Goal: Navigation & Orientation: Find specific page/section

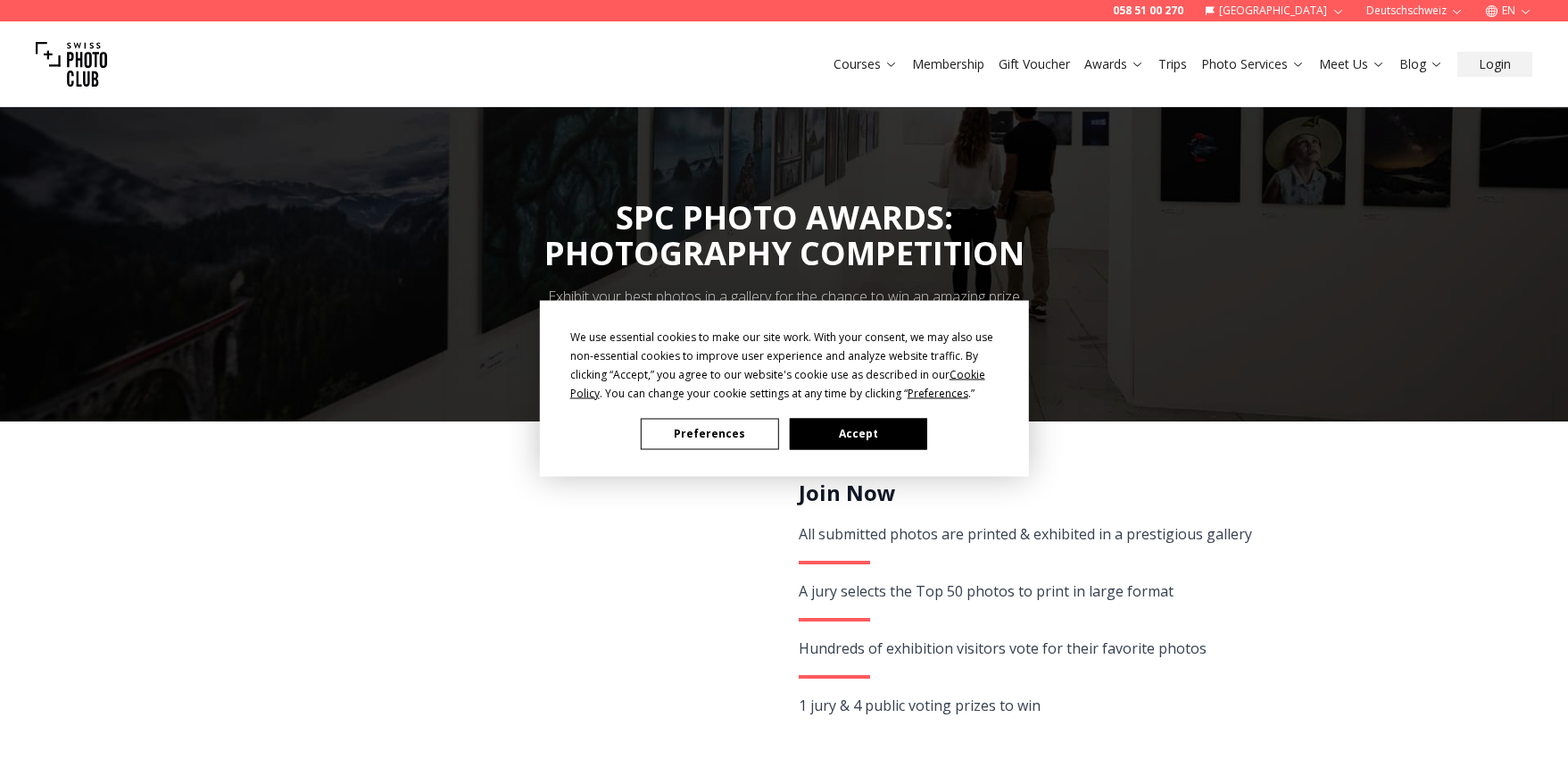
click at [862, 434] on button "Accept" at bounding box center [858, 434] width 138 height 31
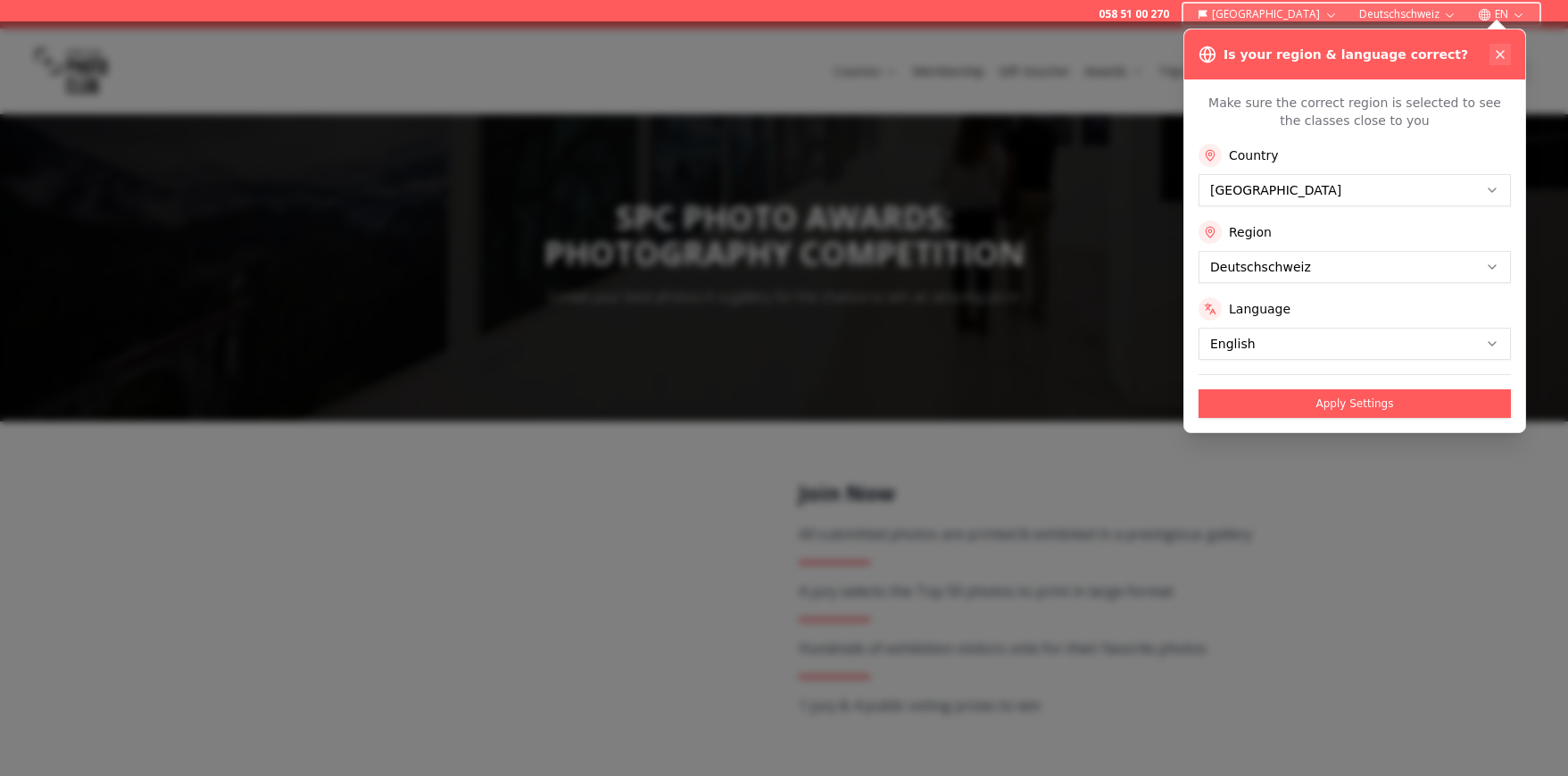
click at [1503, 51] on icon at bounding box center [1500, 54] width 15 height 15
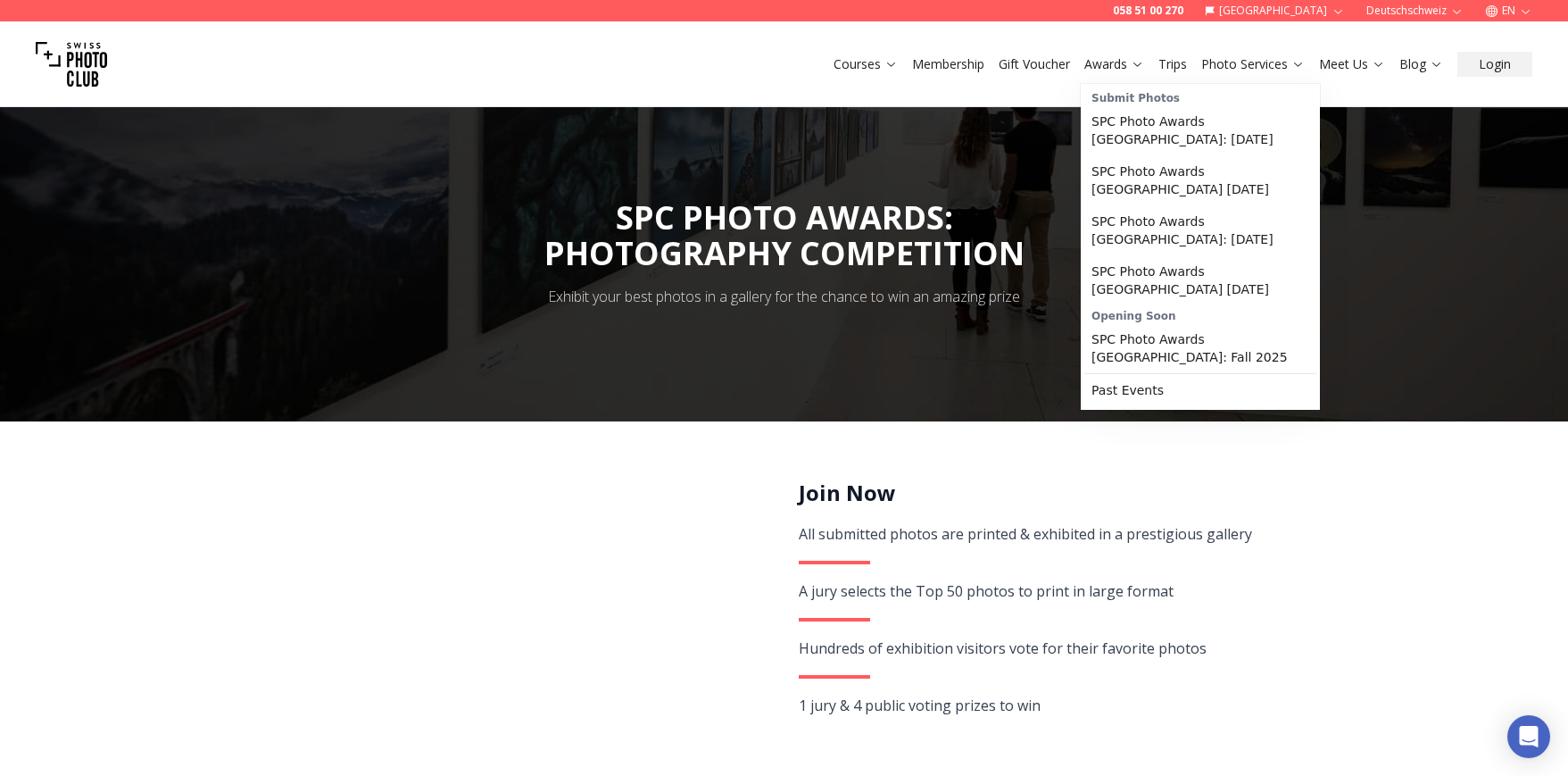
click at [1118, 61] on link "Awards" at bounding box center [1114, 65] width 60 height 18
click at [1254, 119] on link "SPC Photo Awards [GEOGRAPHIC_DATA]: [DATE]" at bounding box center [1201, 130] width 233 height 50
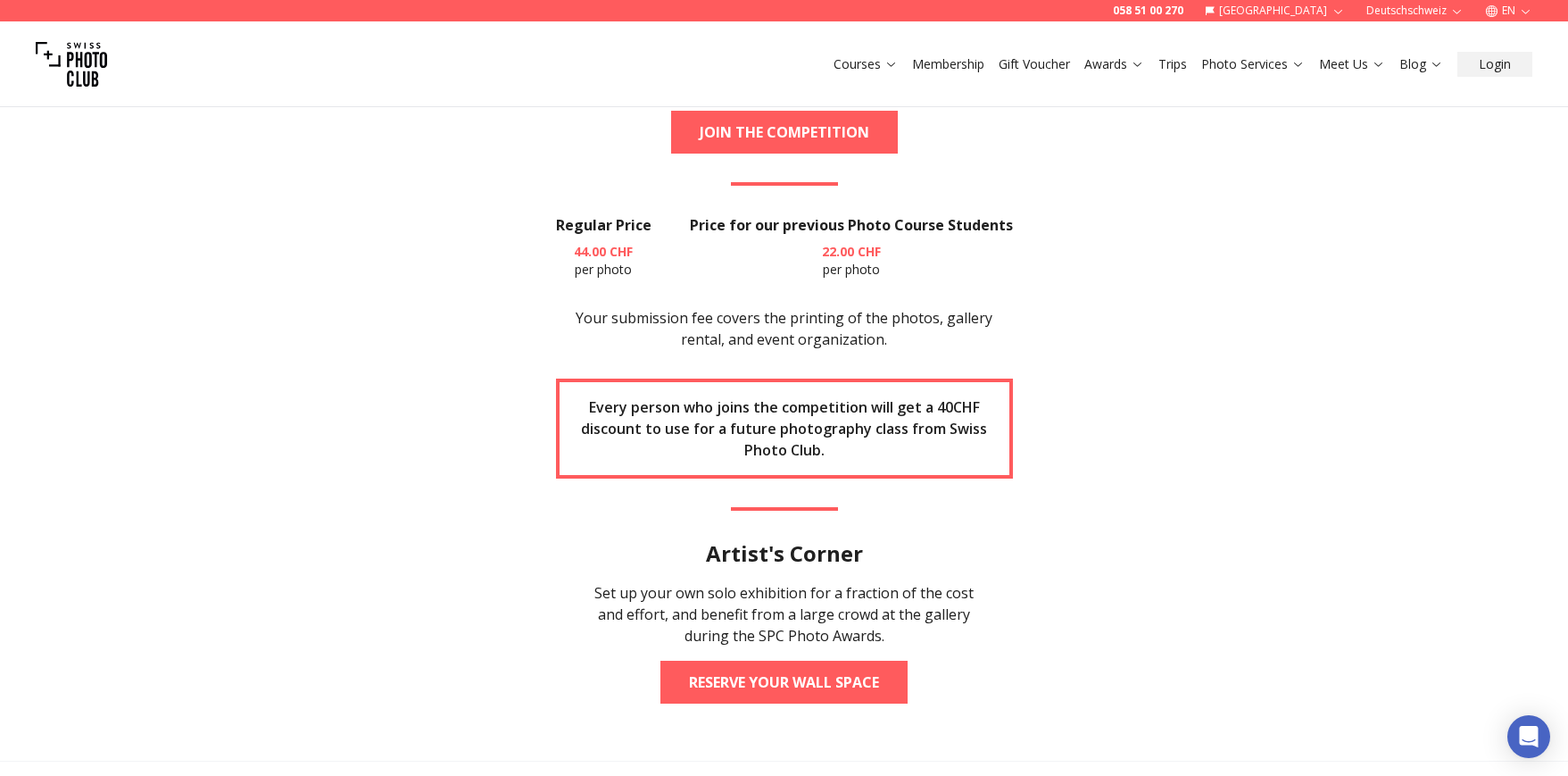
scroll to position [2411, 0]
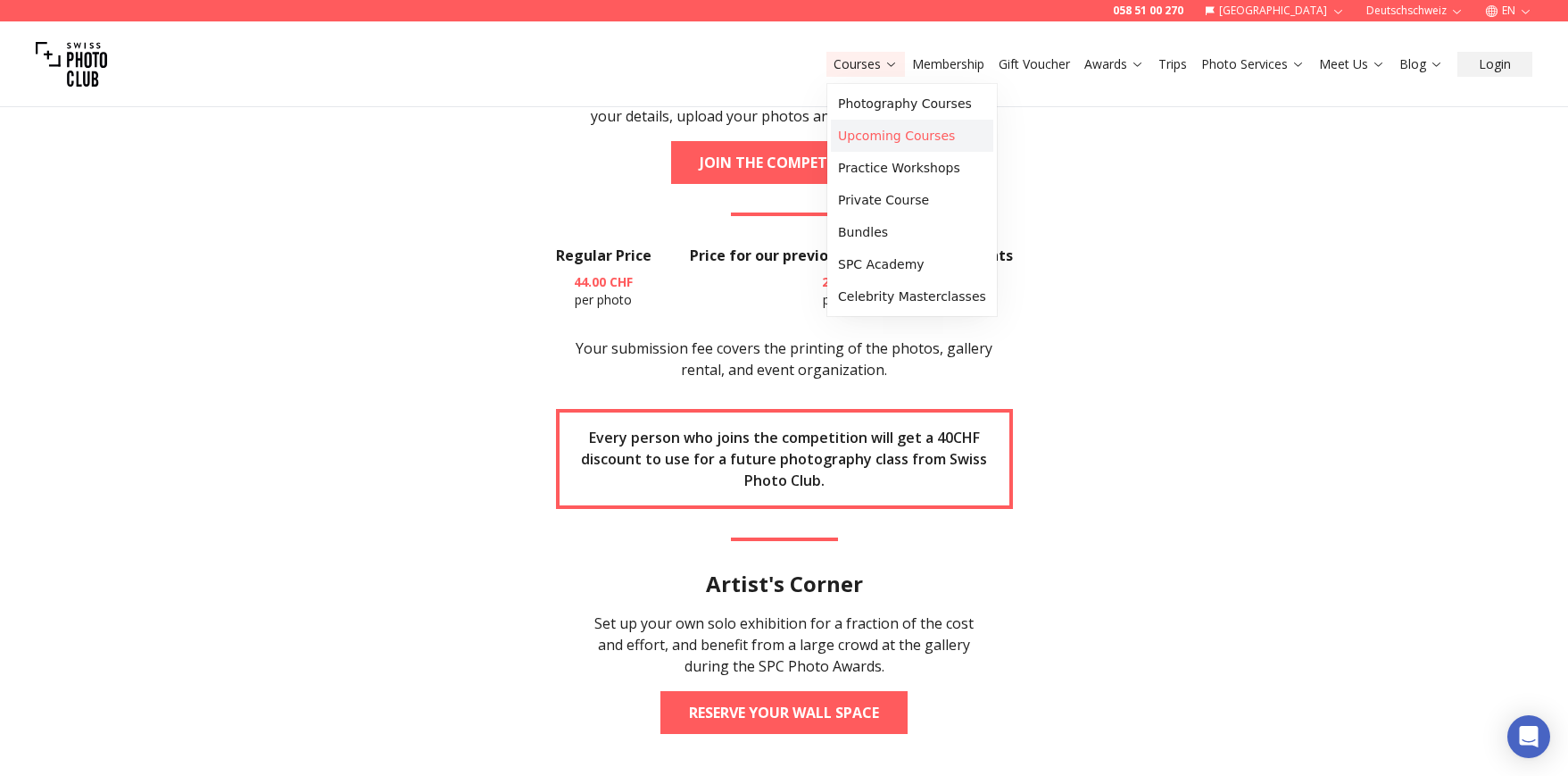
click at [877, 135] on link "Upcoming Courses" at bounding box center [912, 135] width 162 height 32
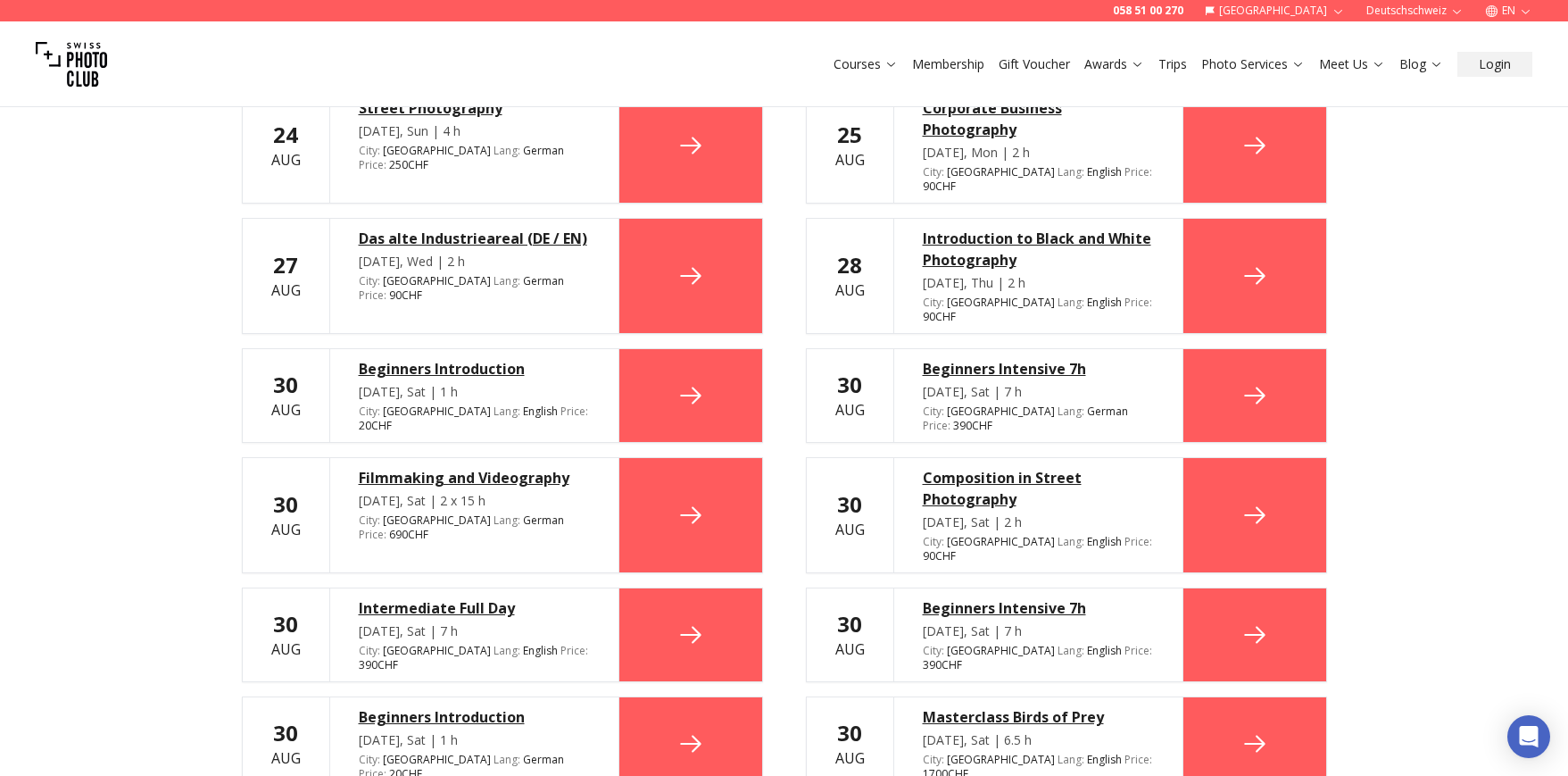
scroll to position [1350, 0]
